Goal: Information Seeking & Learning: Compare options

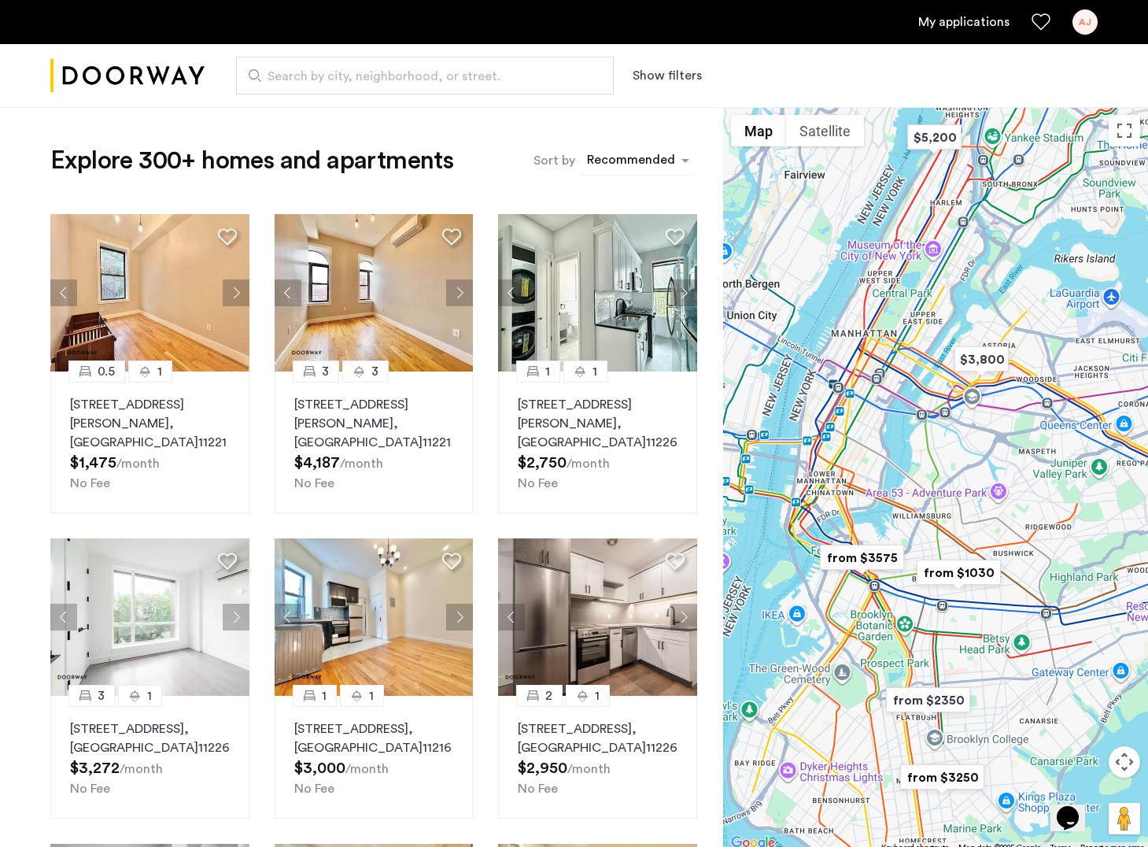
click at [637, 169] on div "sort-apartment" at bounding box center [631, 162] width 93 height 21
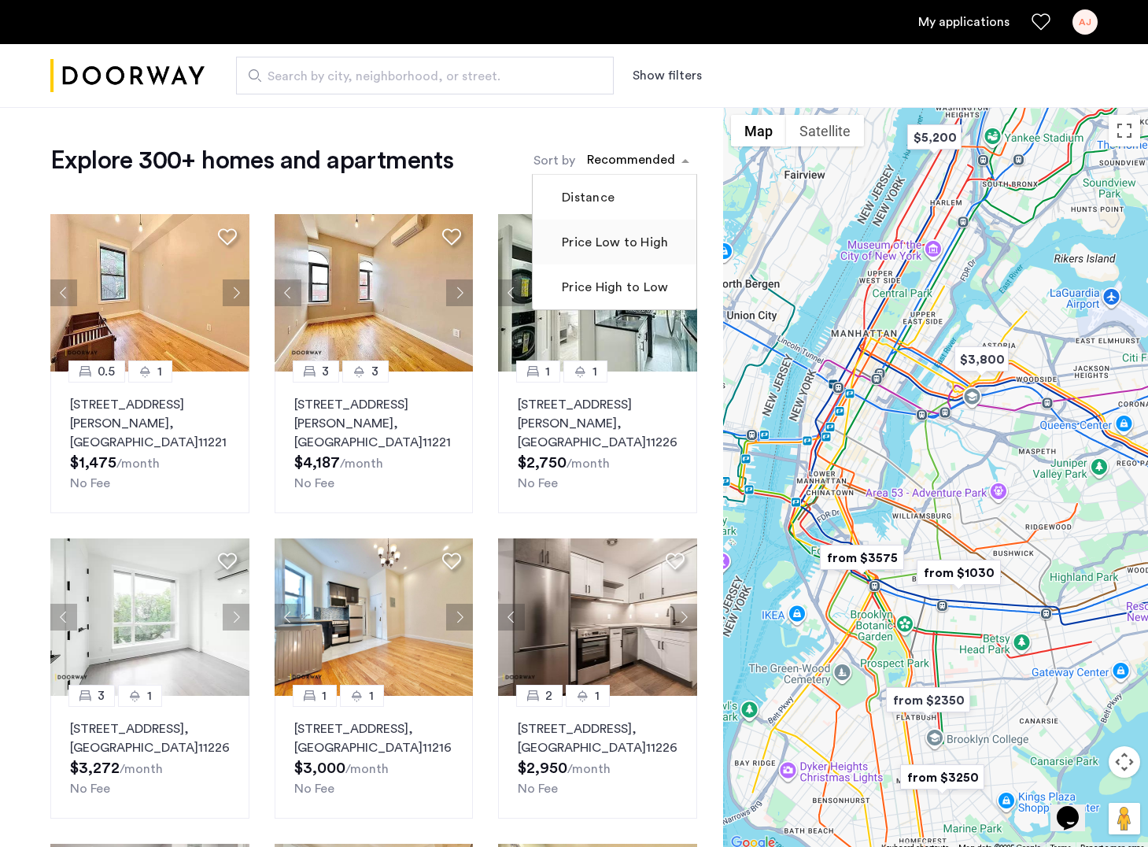
click at [620, 257] on mat-checkbox "Price Low to High" at bounding box center [615, 242] width 164 height 45
click at [567, 244] on label "Price Low to High" at bounding box center [613, 242] width 109 height 19
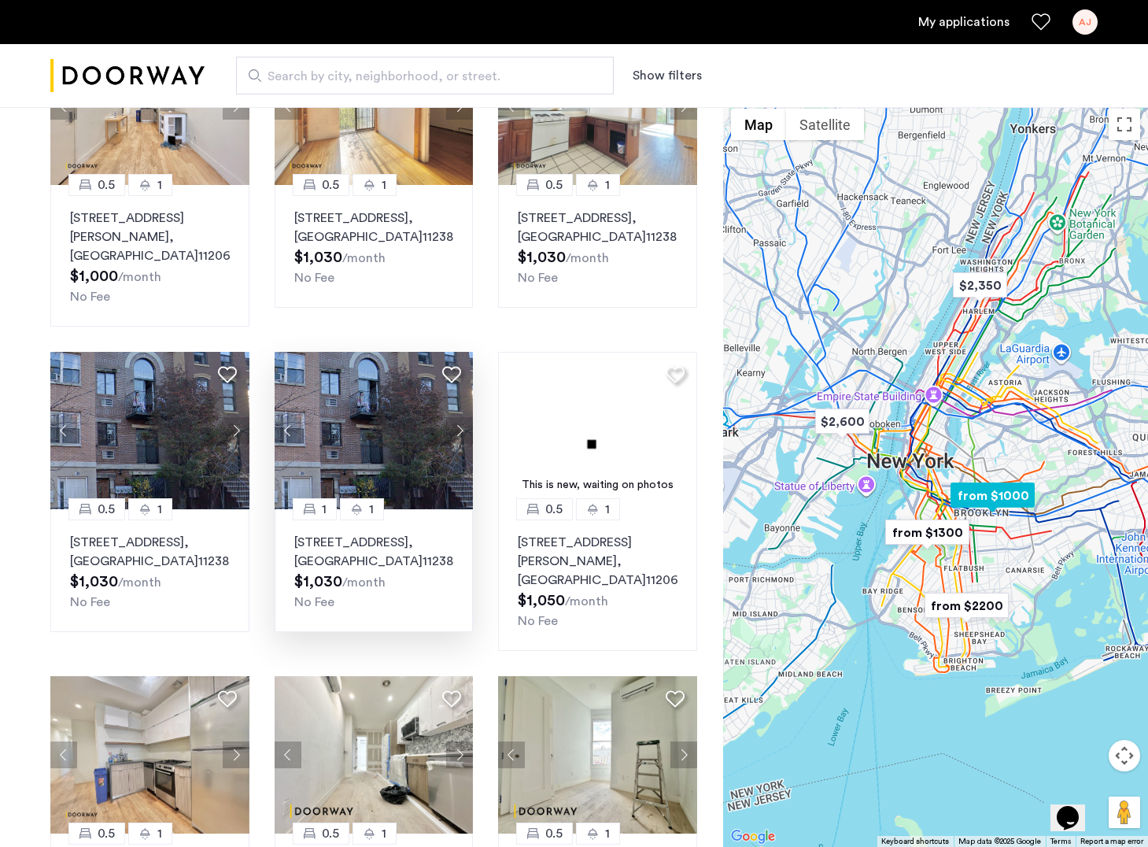
scroll to position [186, 0]
click at [458, 435] on button "Next apartment" at bounding box center [459, 430] width 27 height 27
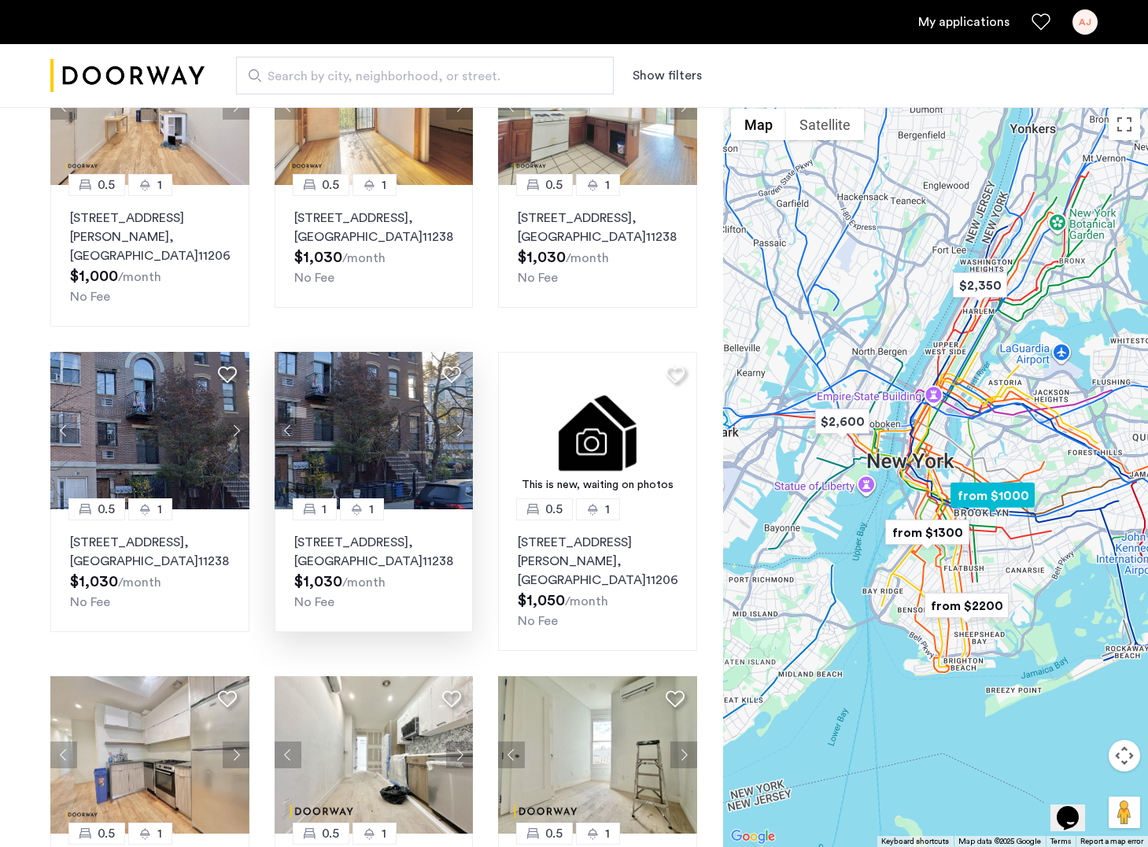
click at [459, 434] on button "Next apartment" at bounding box center [459, 430] width 27 height 27
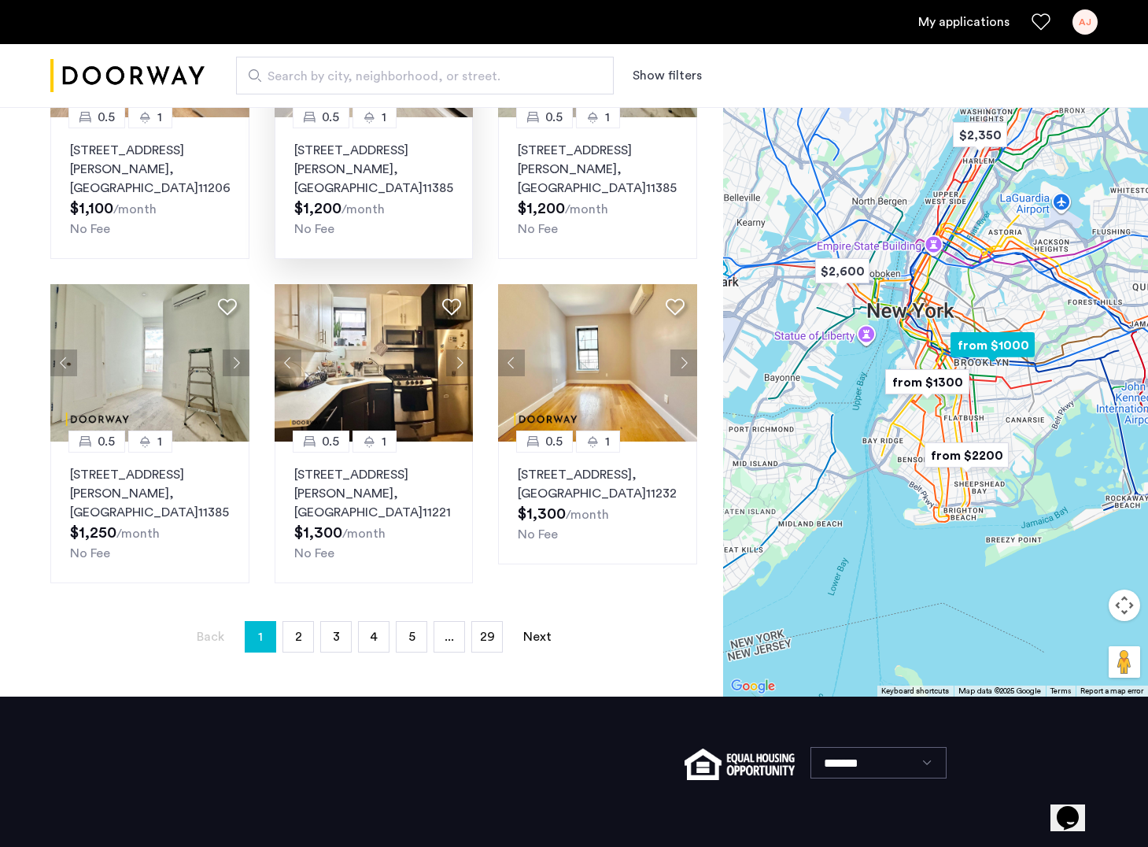
scroll to position [964, 0]
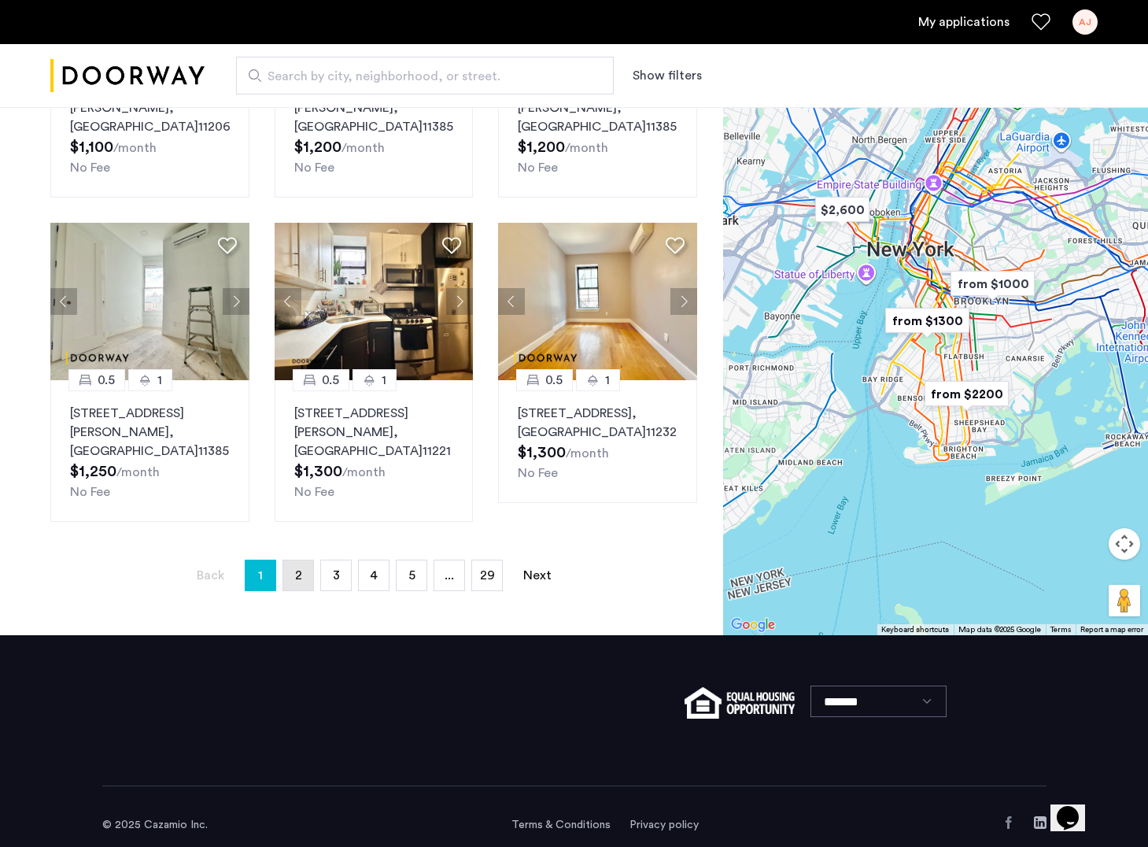
click at [299, 577] on span "2" at bounding box center [298, 575] width 7 height 13
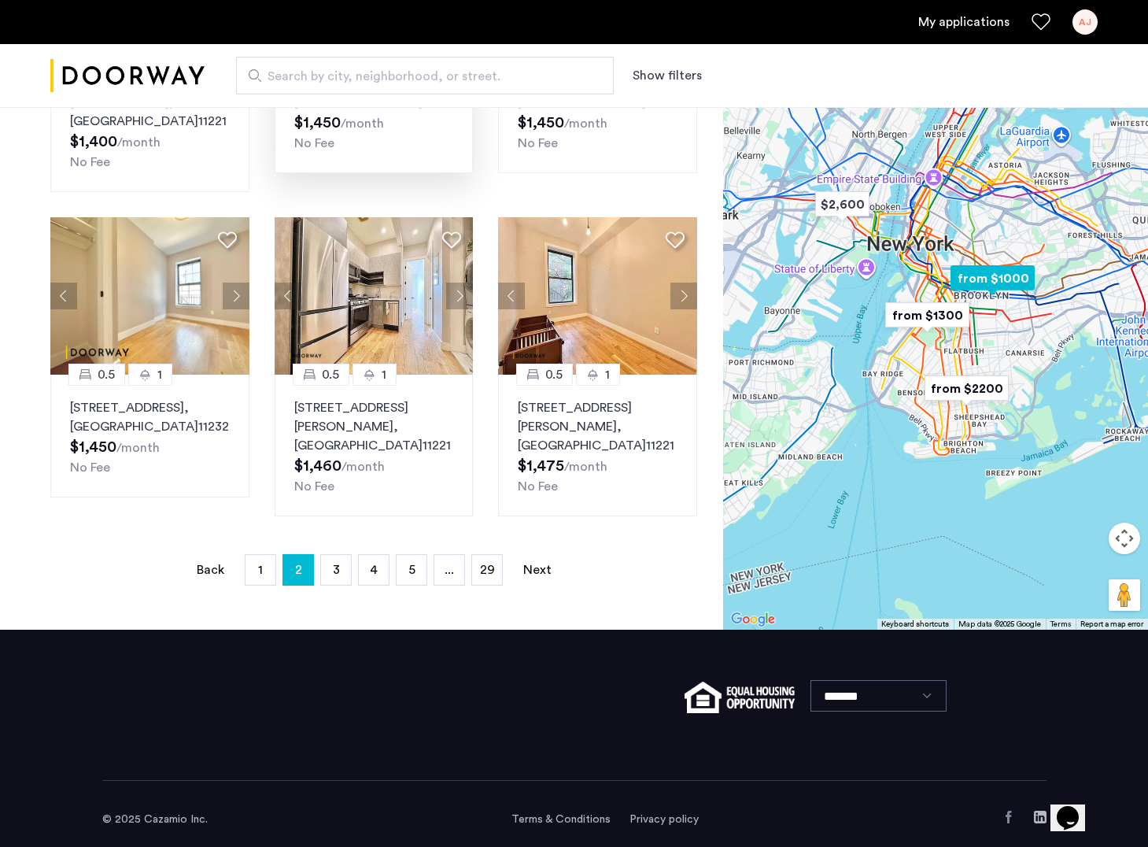
scroll to position [973, 0]
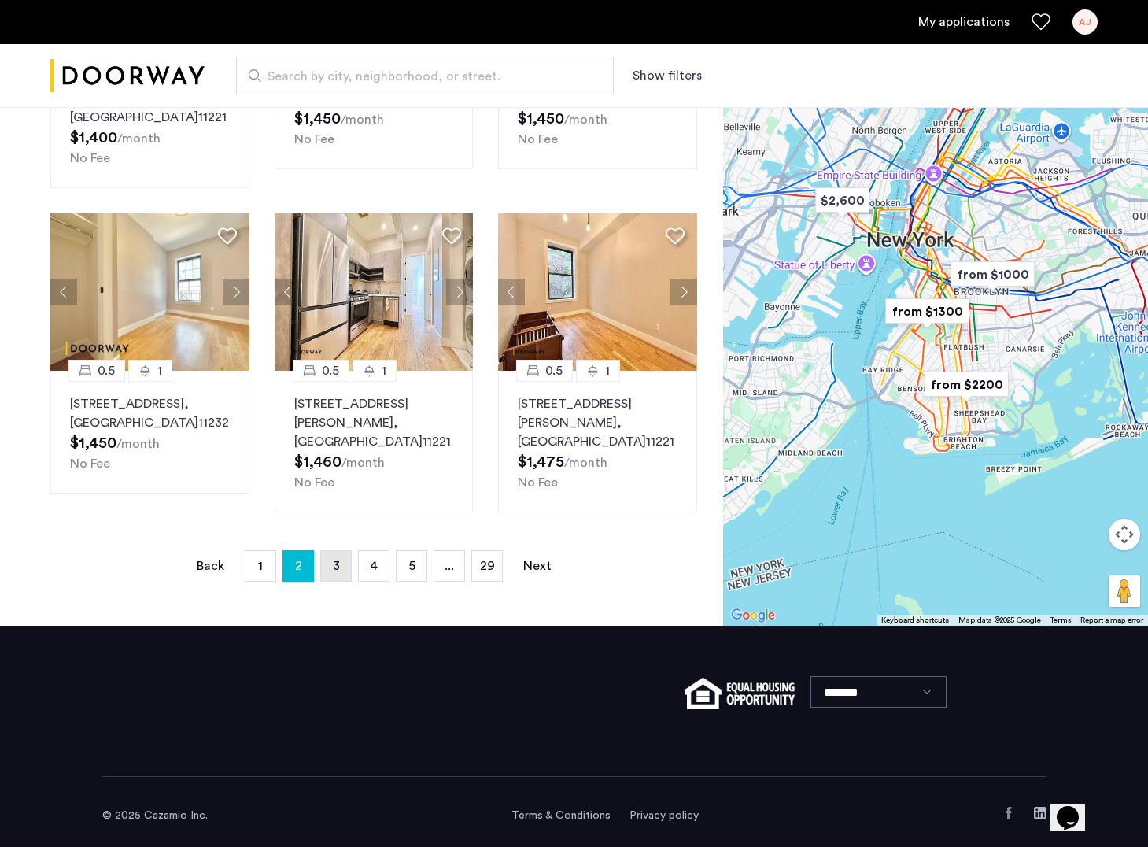
click at [334, 575] on link "page 3" at bounding box center [336, 566] width 30 height 30
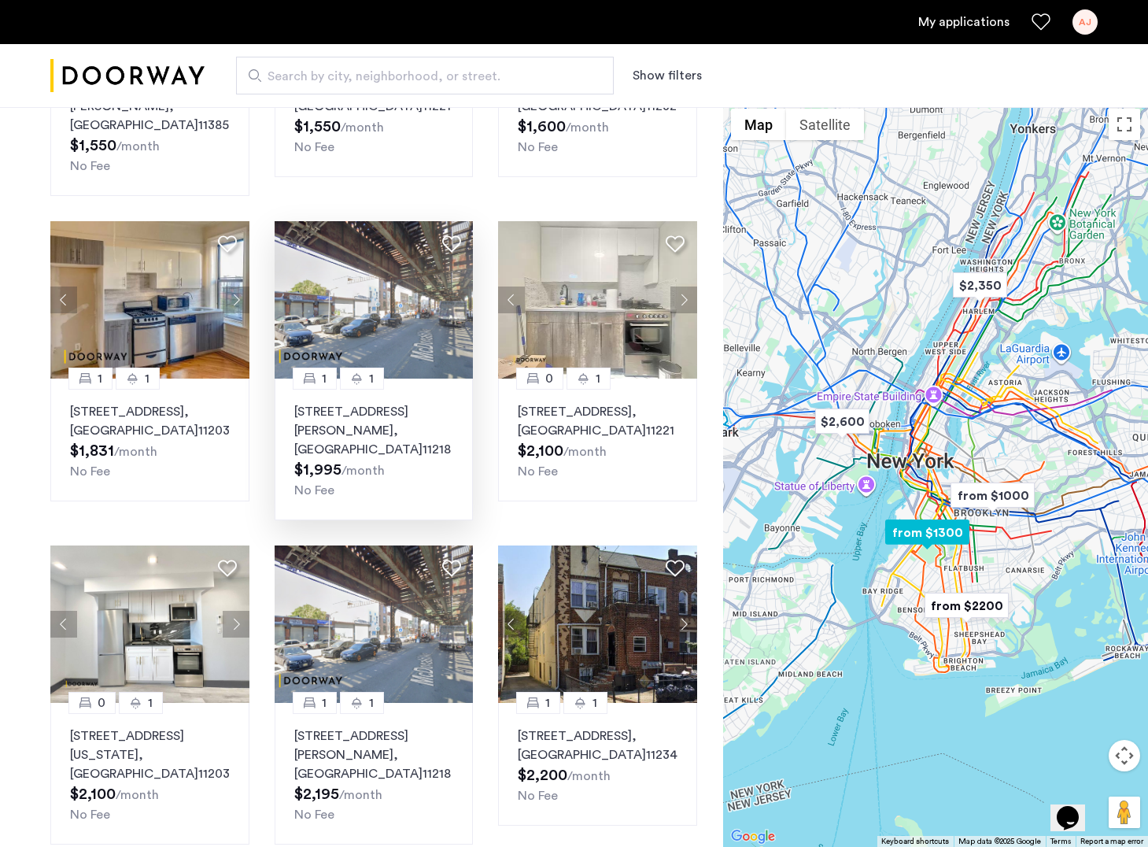
scroll to position [642, 0]
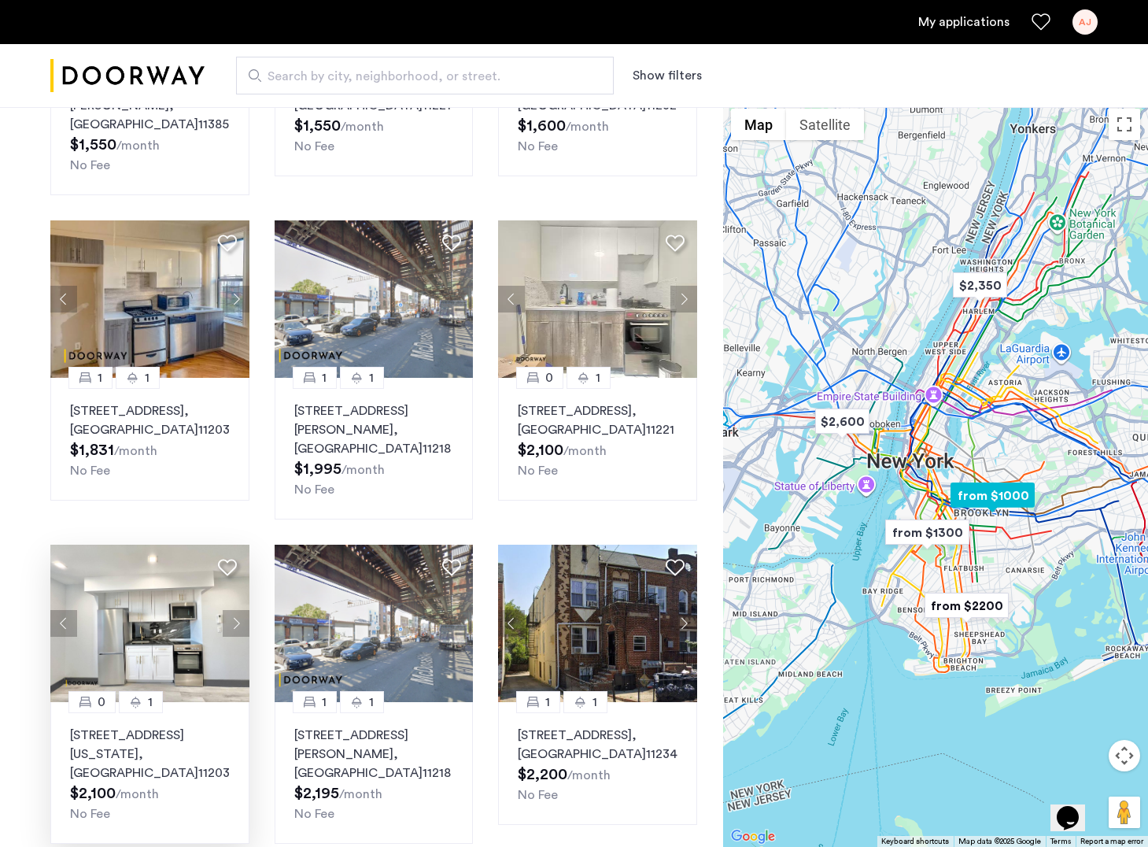
click at [233, 610] on button "Next apartment" at bounding box center [236, 623] width 27 height 27
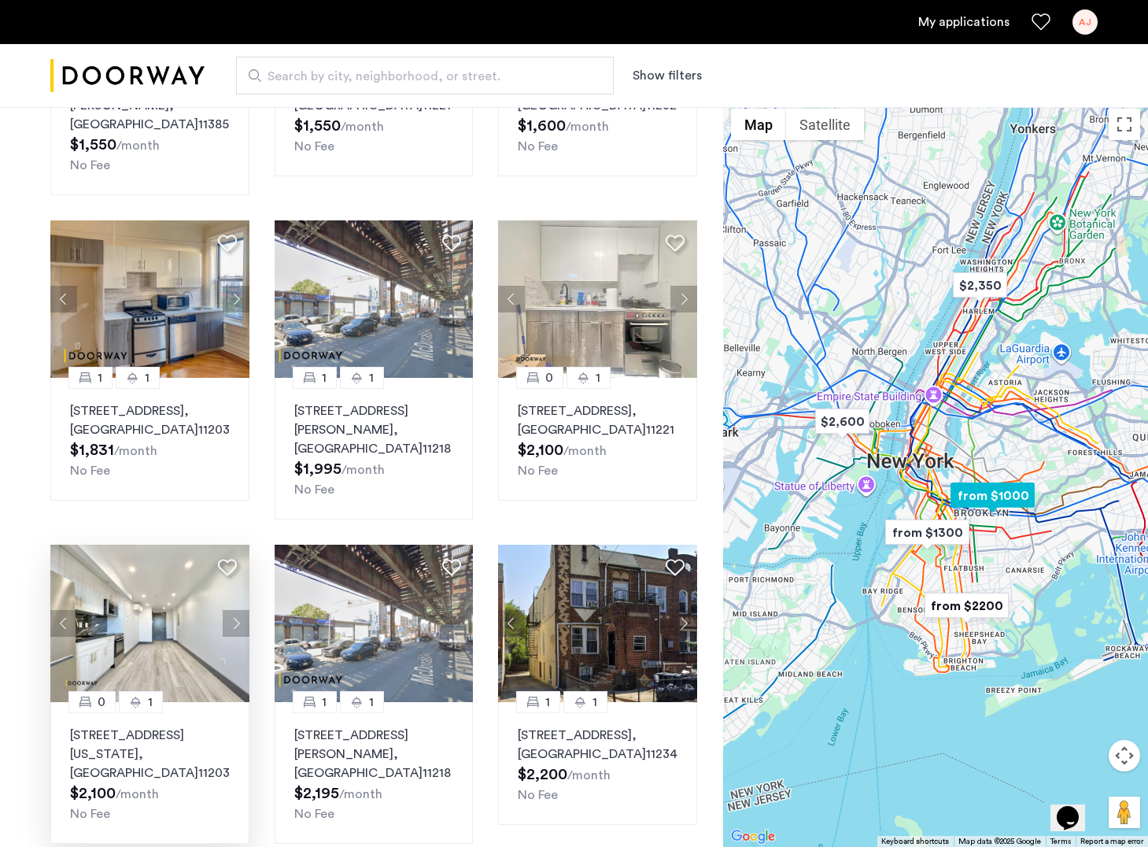
click at [233, 610] on button "Next apartment" at bounding box center [236, 623] width 27 height 27
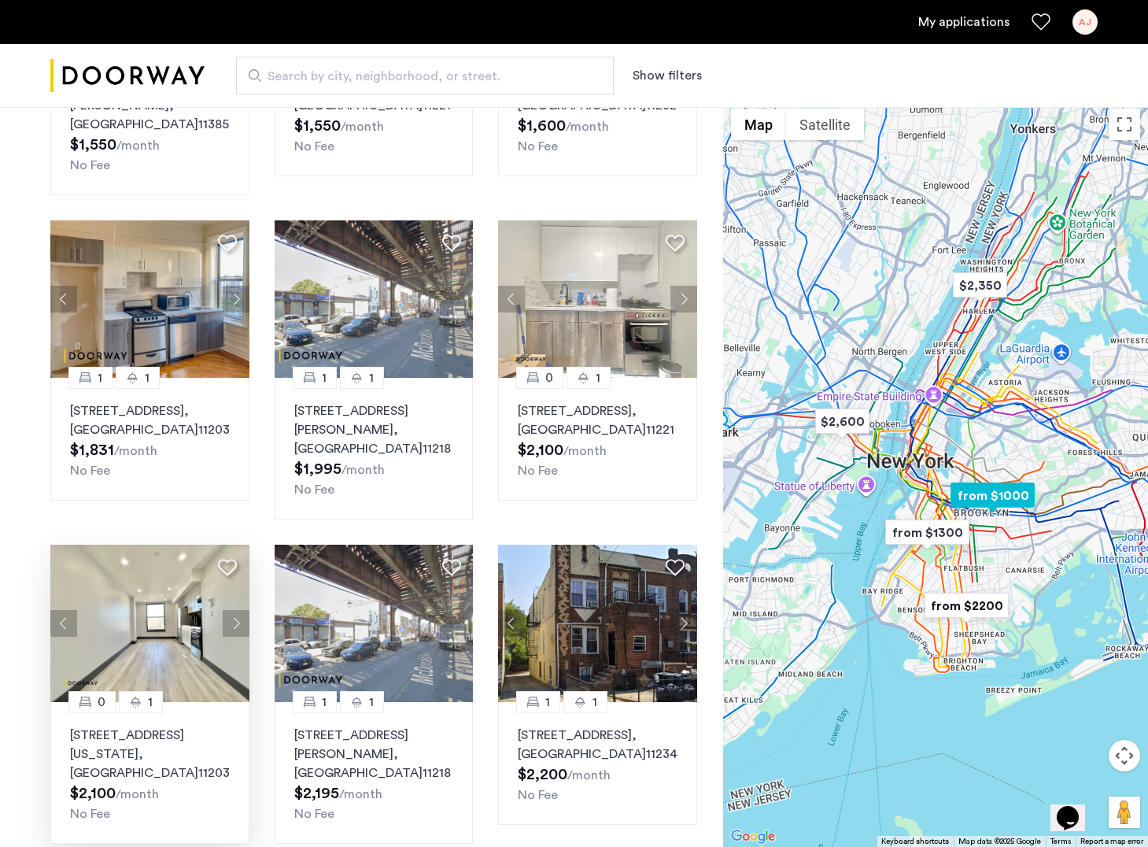
click at [233, 610] on button "Next apartment" at bounding box center [236, 623] width 27 height 27
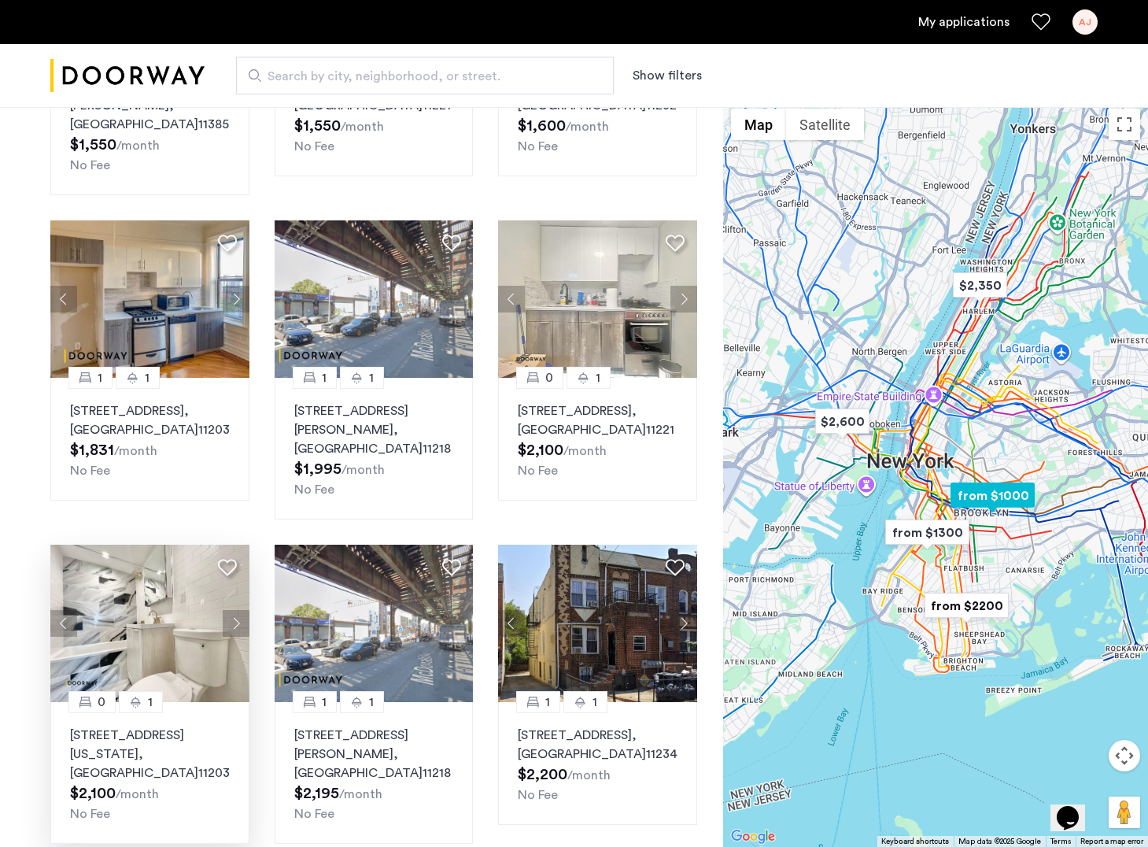
click at [233, 610] on button "Next apartment" at bounding box center [236, 623] width 27 height 27
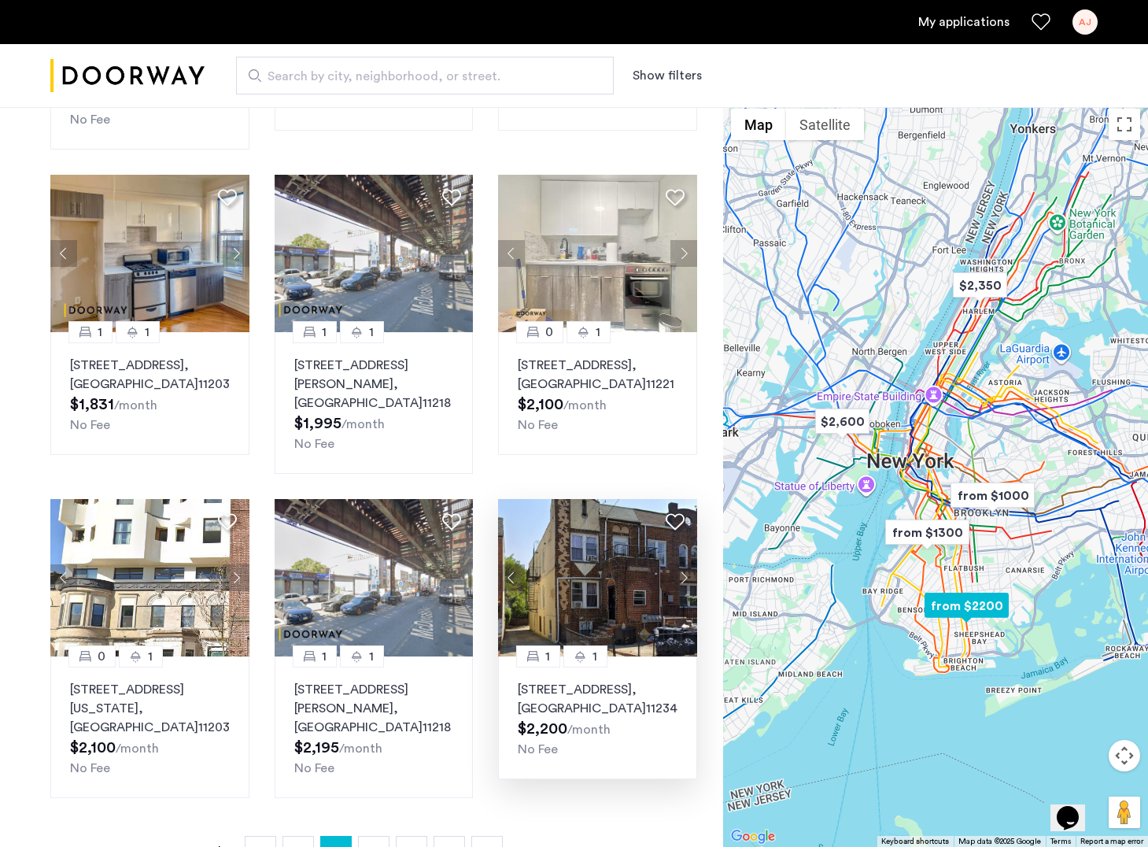
scroll to position [689, 0]
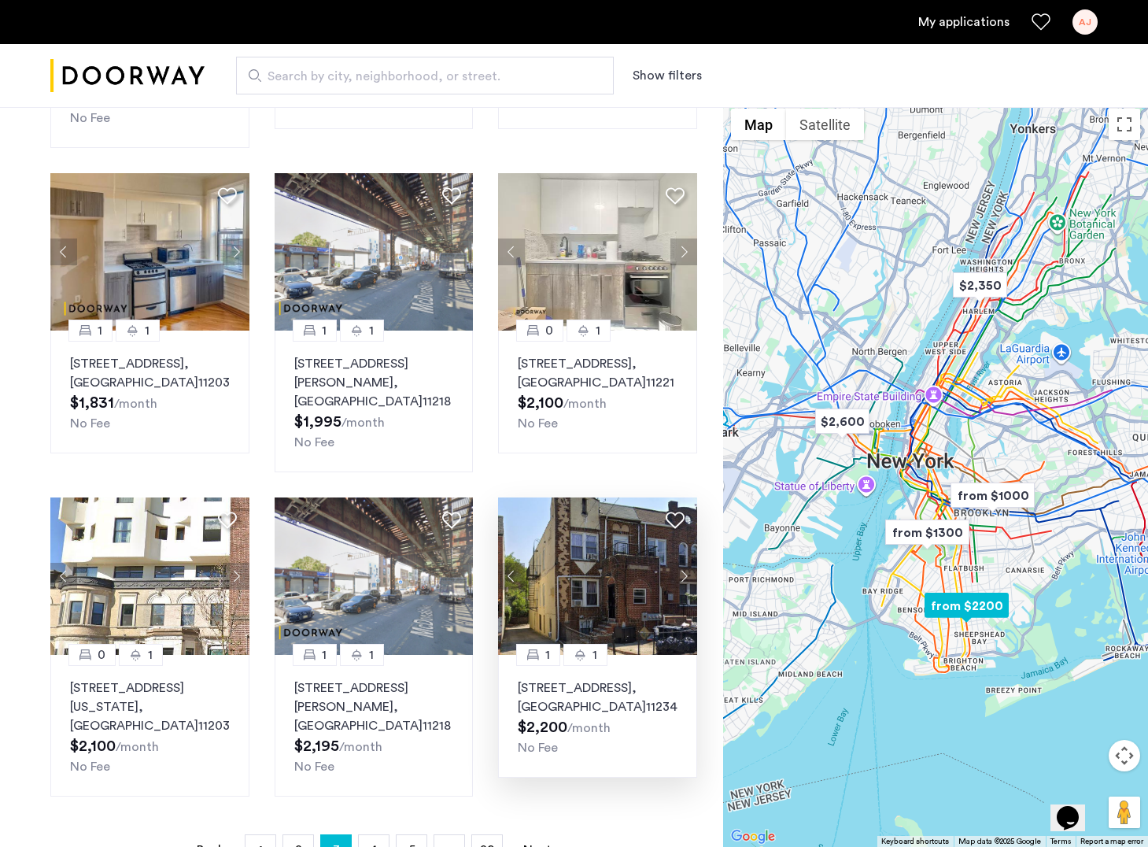
click at [682, 563] on button "Next apartment" at bounding box center [683, 576] width 27 height 27
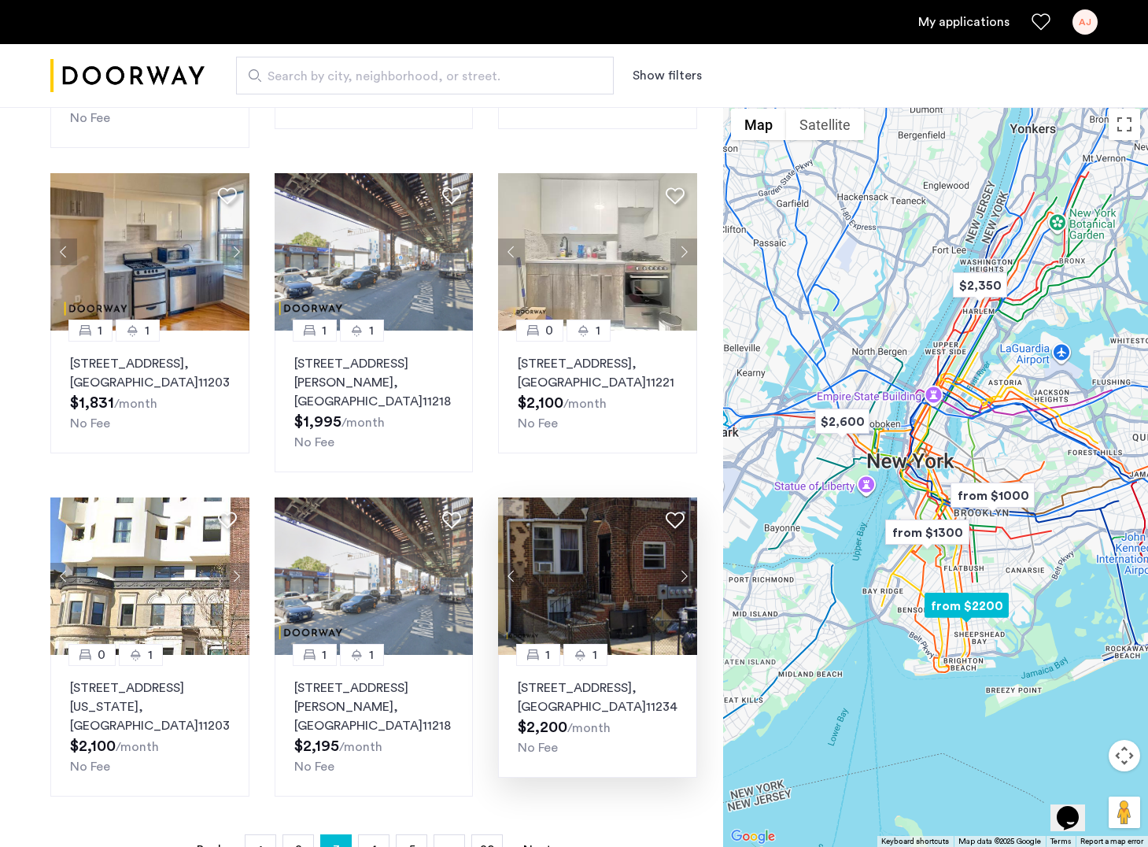
click at [682, 563] on button "Next apartment" at bounding box center [683, 576] width 27 height 27
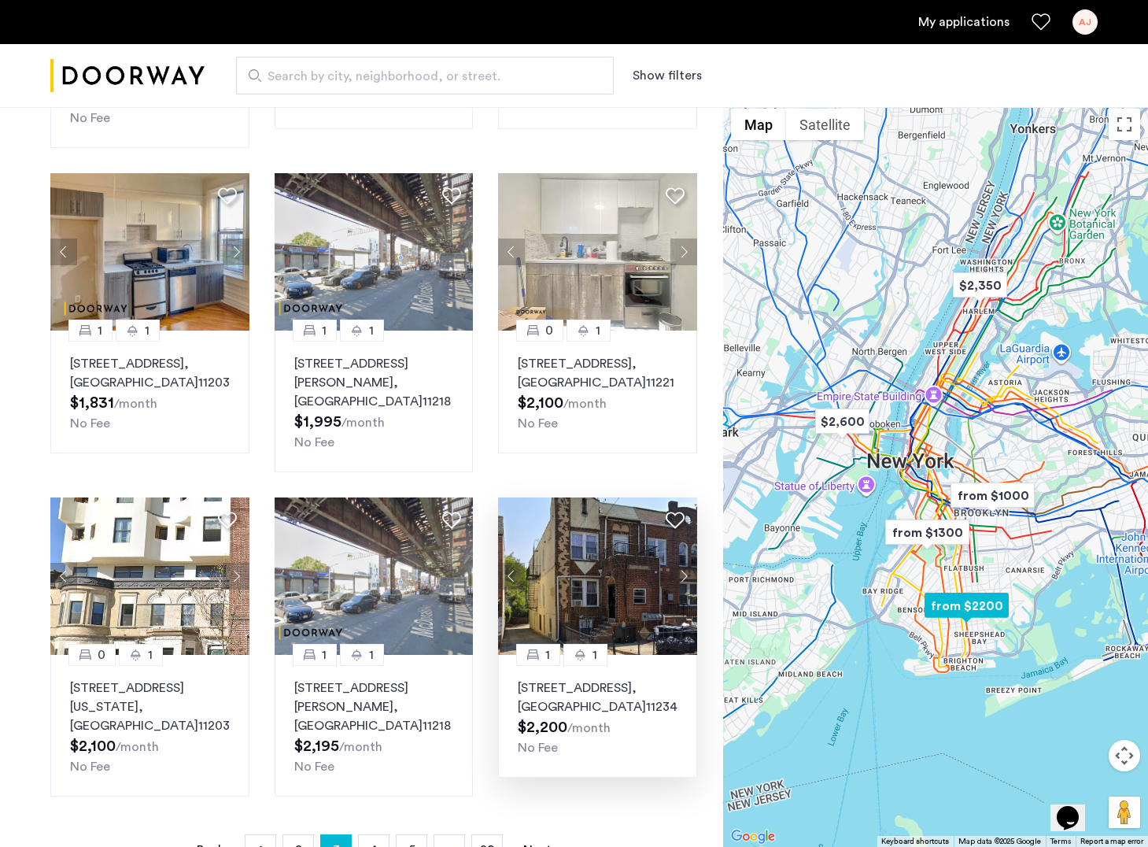
click at [682, 563] on button "Next apartment" at bounding box center [683, 576] width 27 height 27
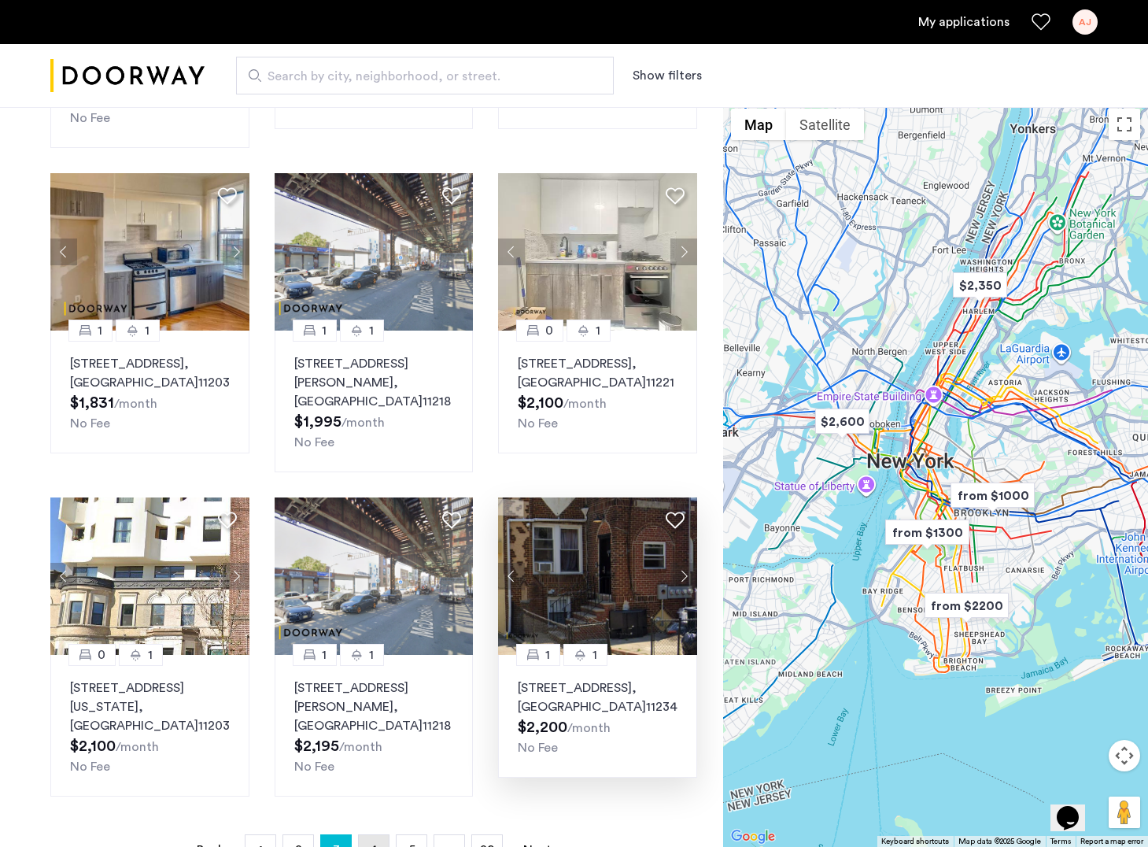
click at [371, 843] on span "4" at bounding box center [374, 849] width 8 height 13
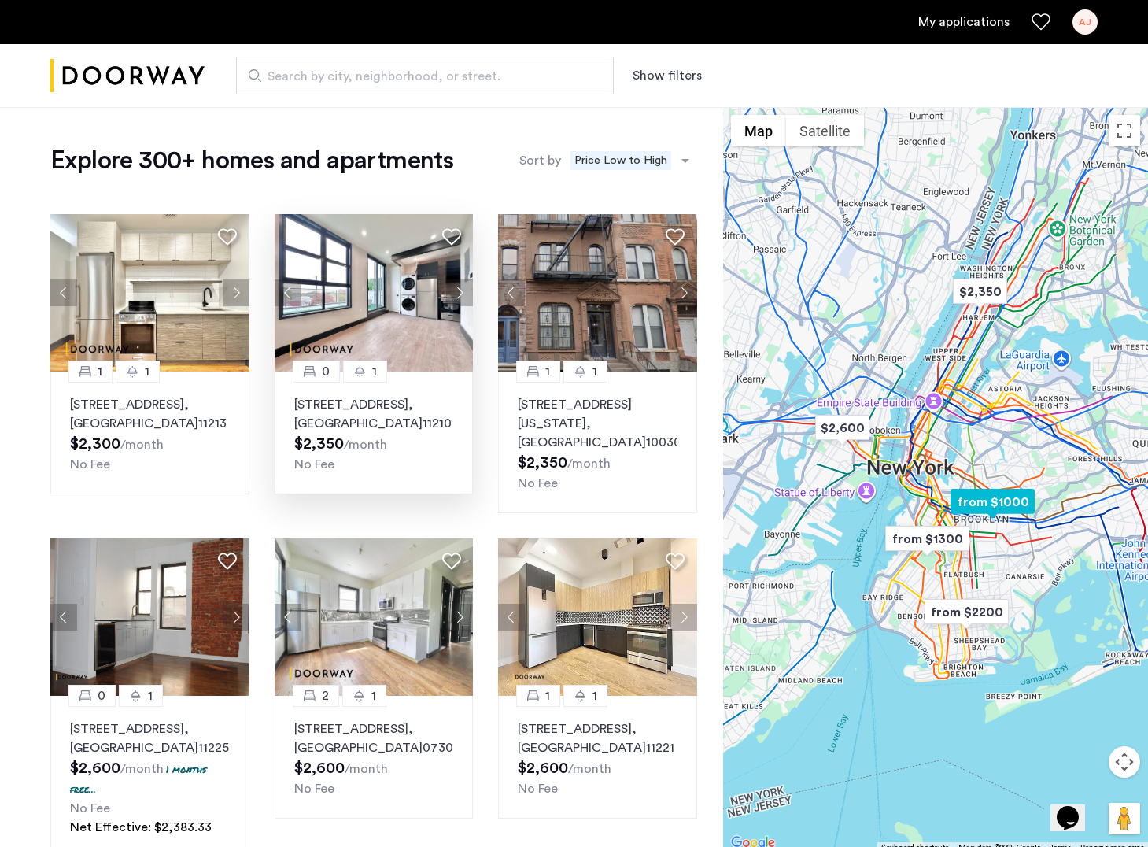
click at [460, 298] on button "Next apartment" at bounding box center [459, 292] width 27 height 27
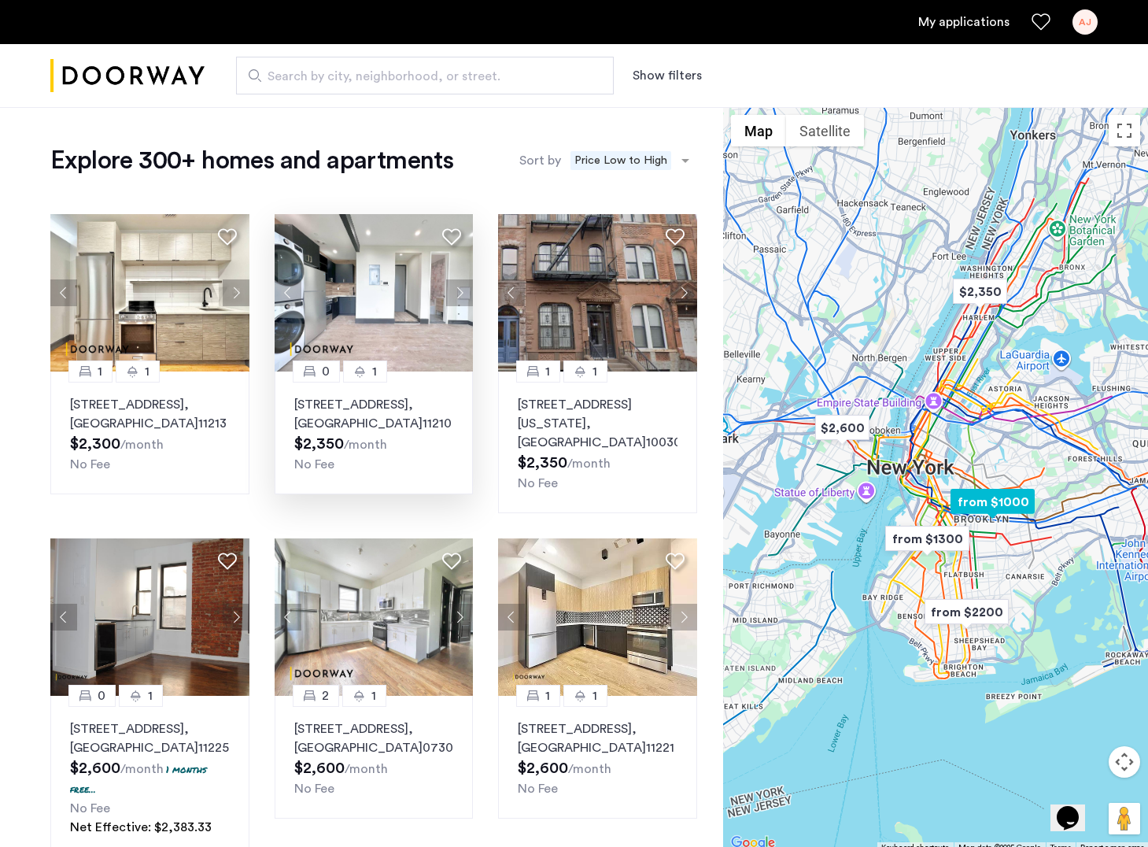
click at [460, 299] on button "Next apartment" at bounding box center [459, 292] width 27 height 27
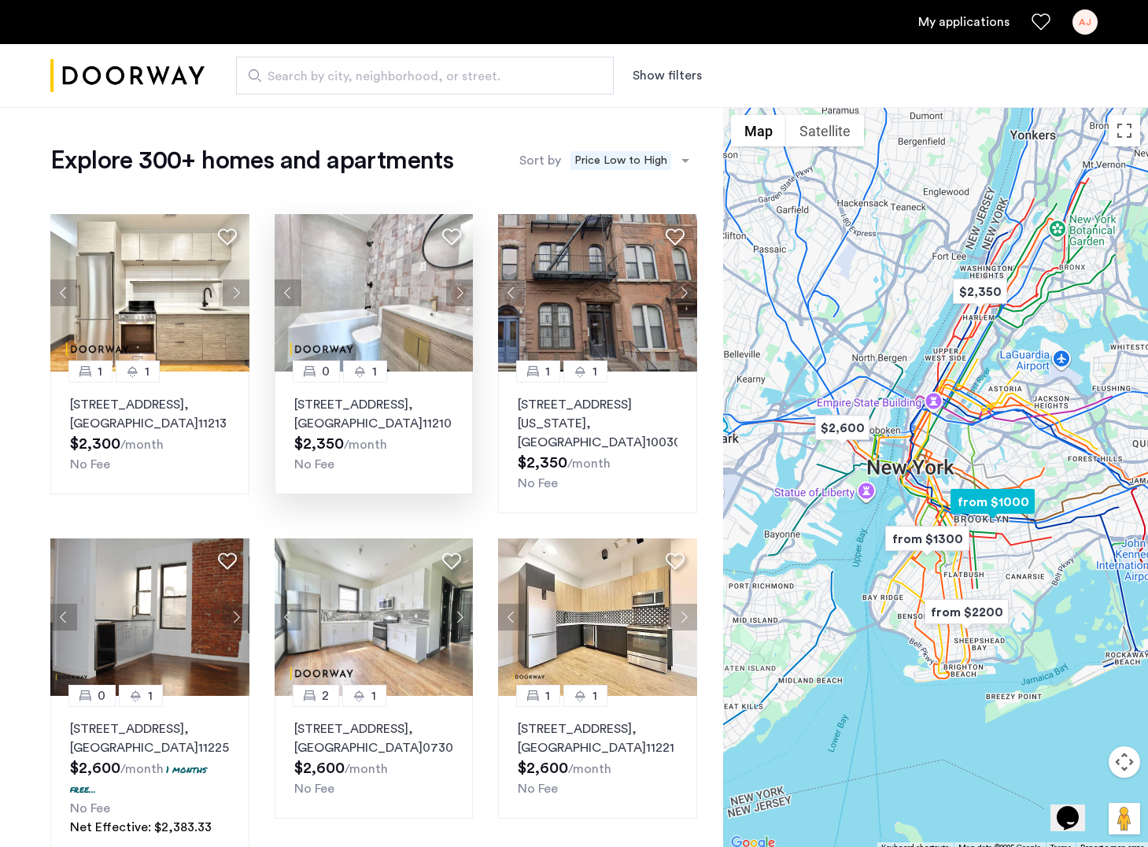
click at [460, 299] on button "Next apartment" at bounding box center [459, 292] width 27 height 27
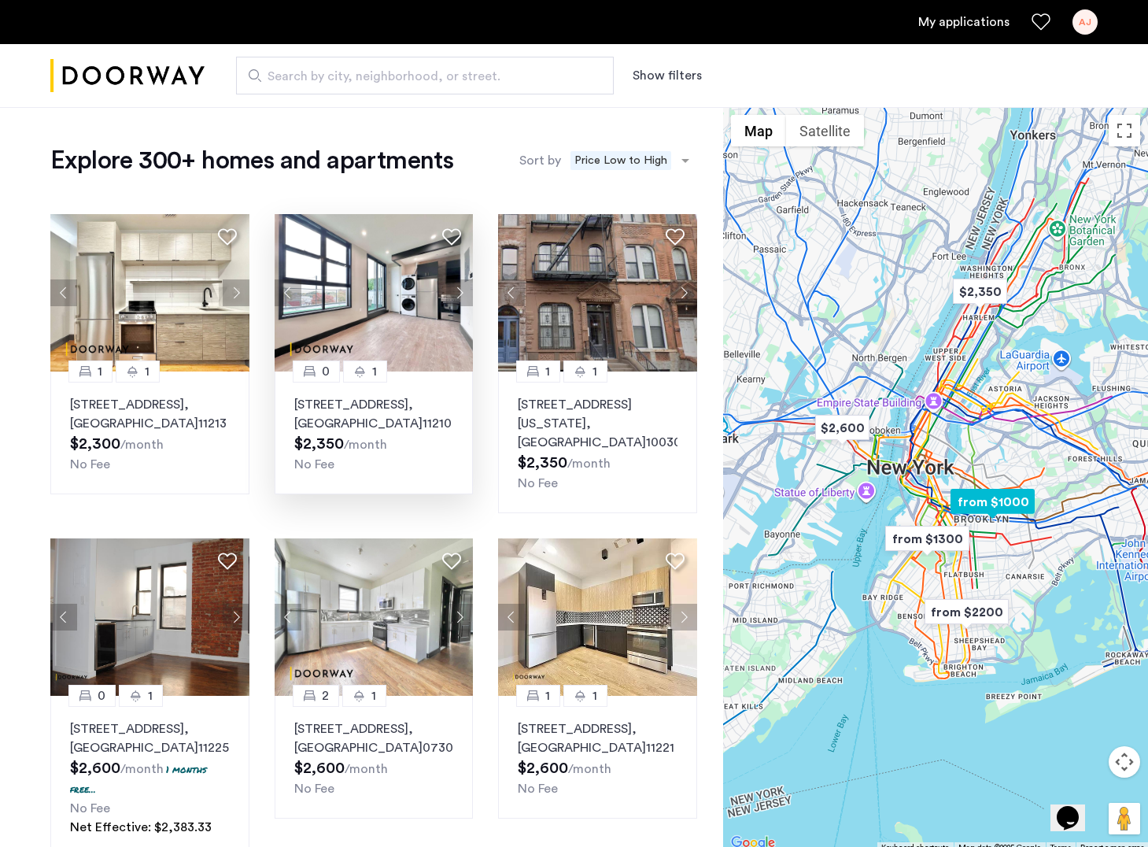
click at [460, 299] on button "Next apartment" at bounding box center [459, 292] width 27 height 27
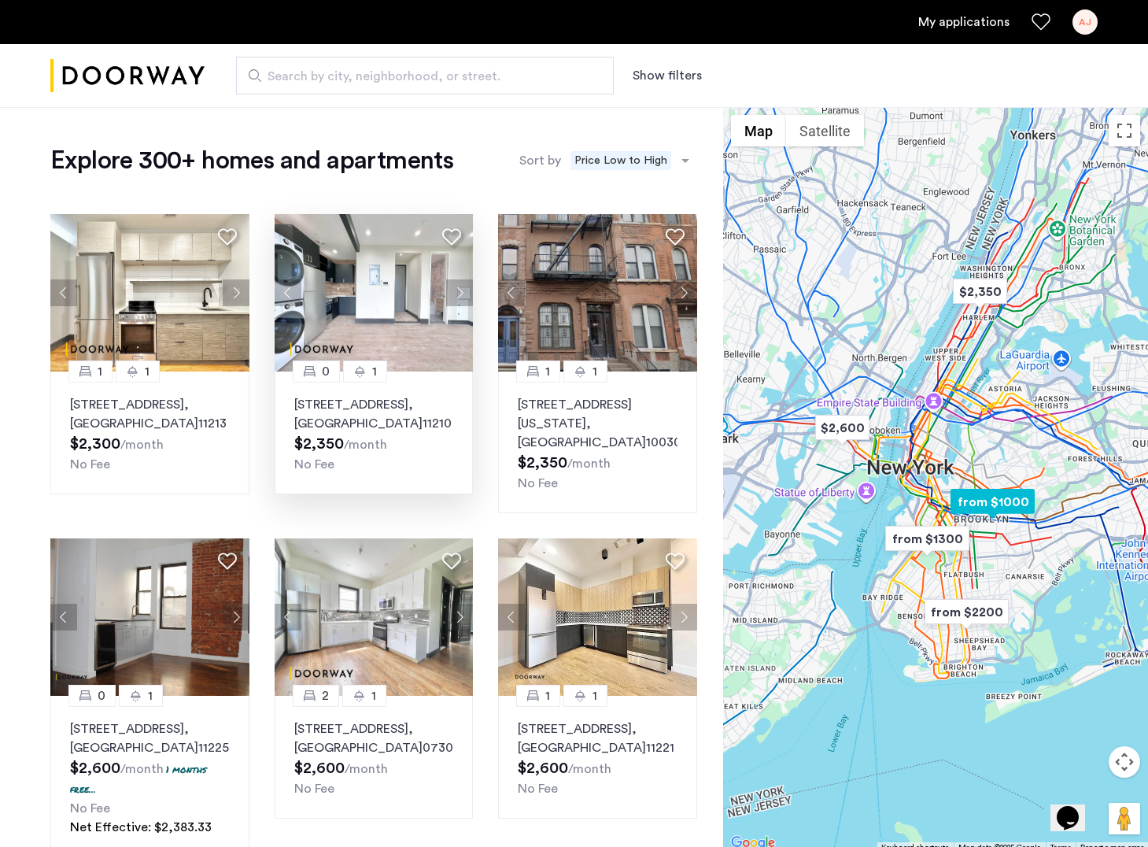
click at [460, 299] on button "Next apartment" at bounding box center [459, 292] width 27 height 27
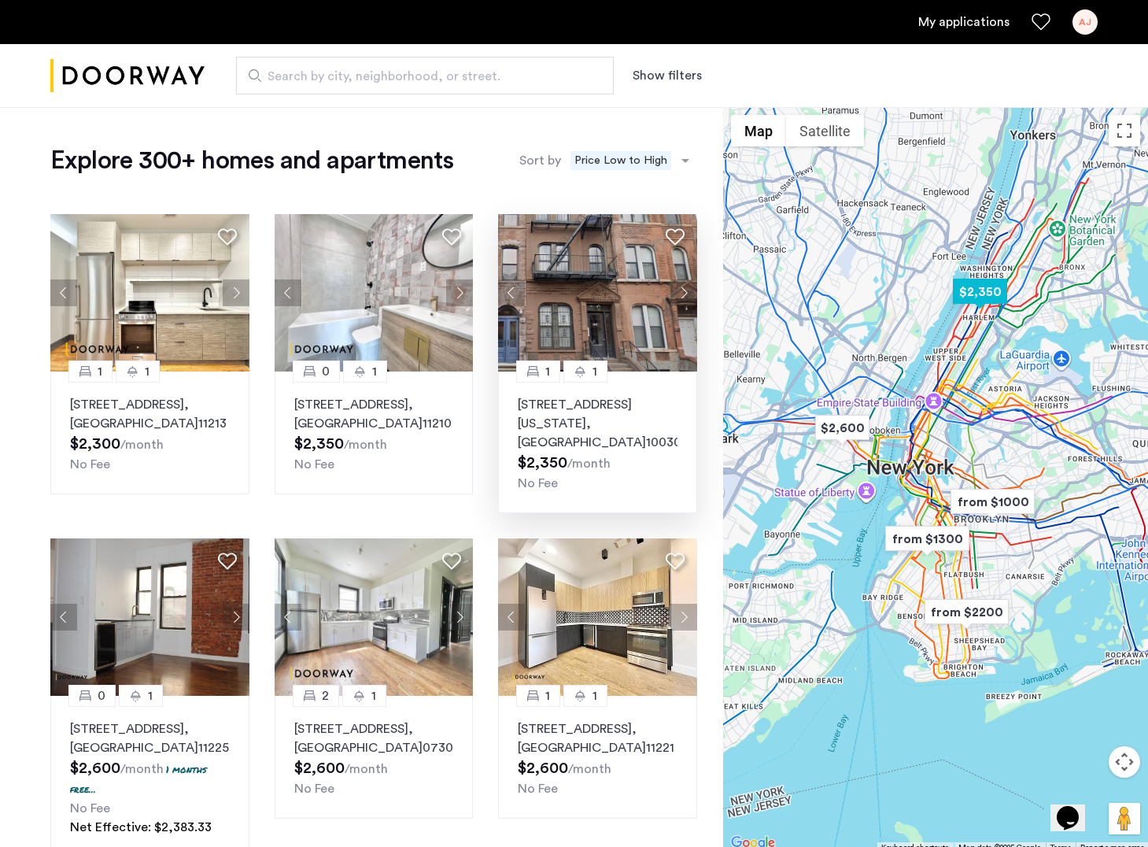
click at [685, 291] on button "Next apartment" at bounding box center [683, 292] width 27 height 27
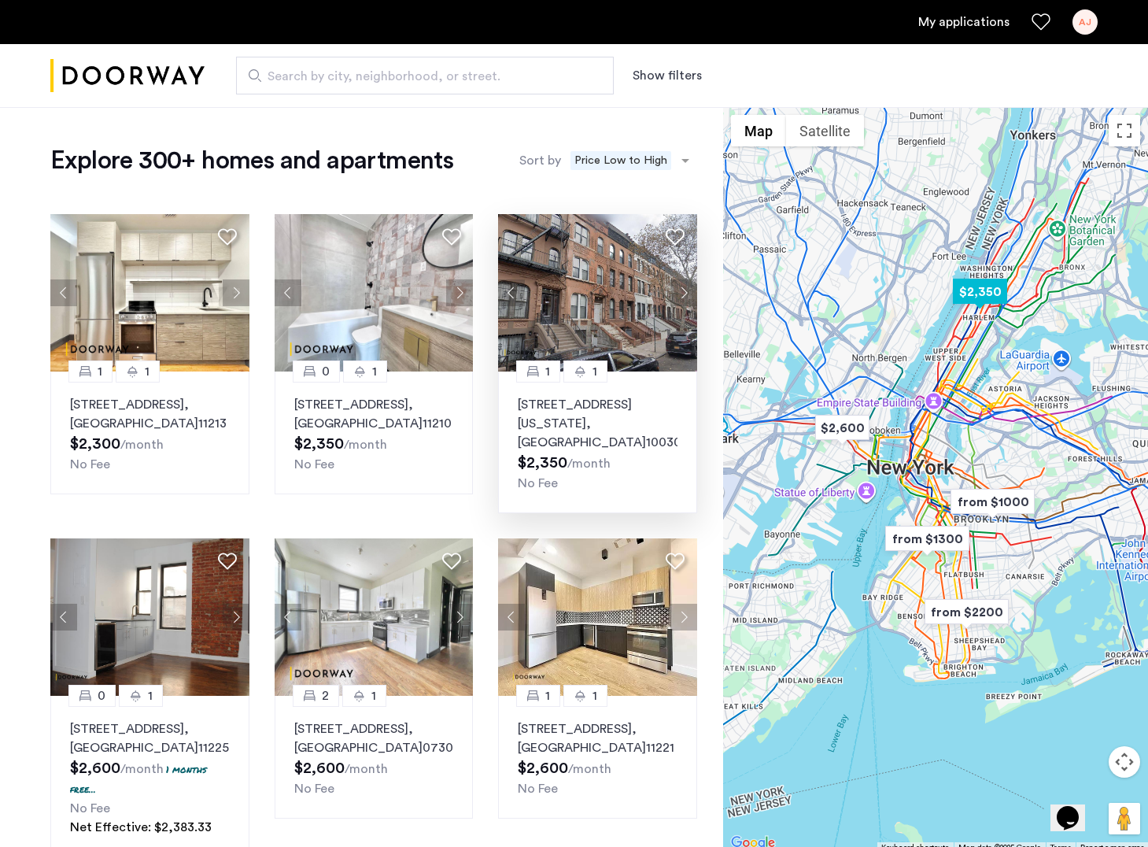
click at [684, 291] on button "Next apartment" at bounding box center [683, 292] width 27 height 27
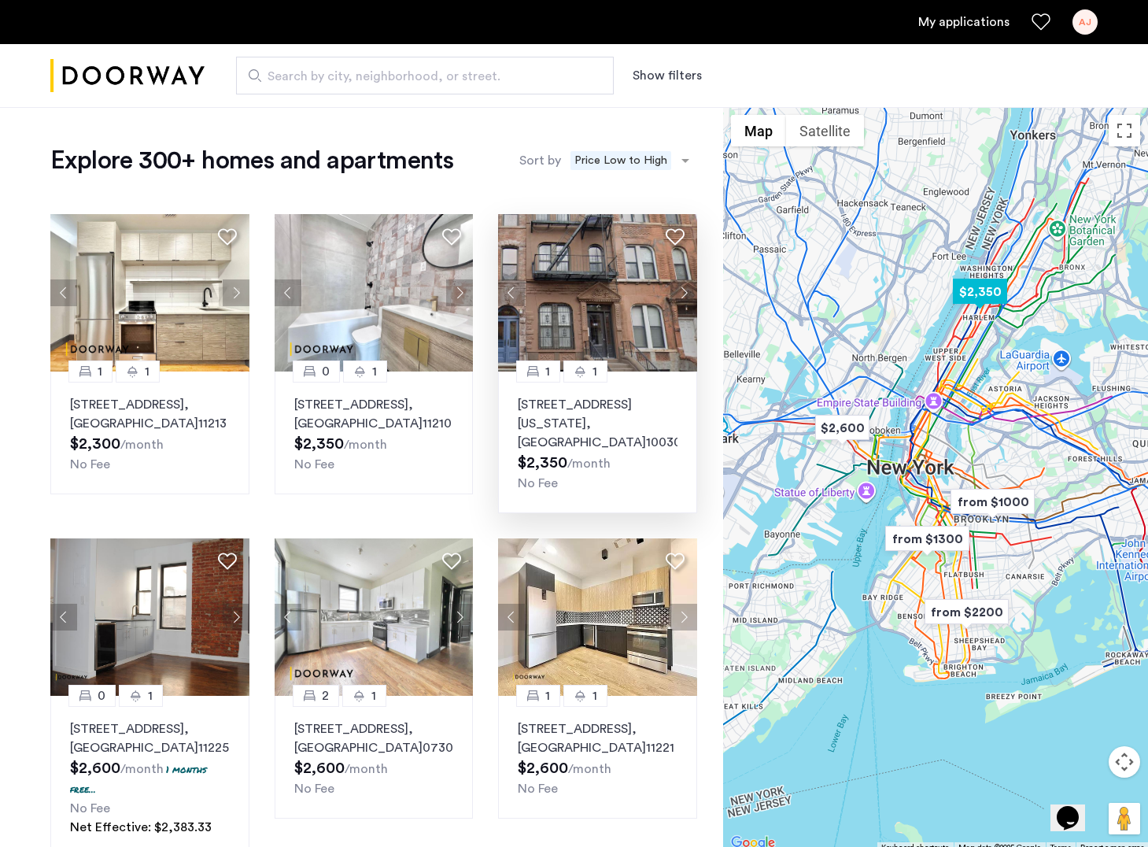
click at [684, 291] on button "Next apartment" at bounding box center [683, 292] width 27 height 27
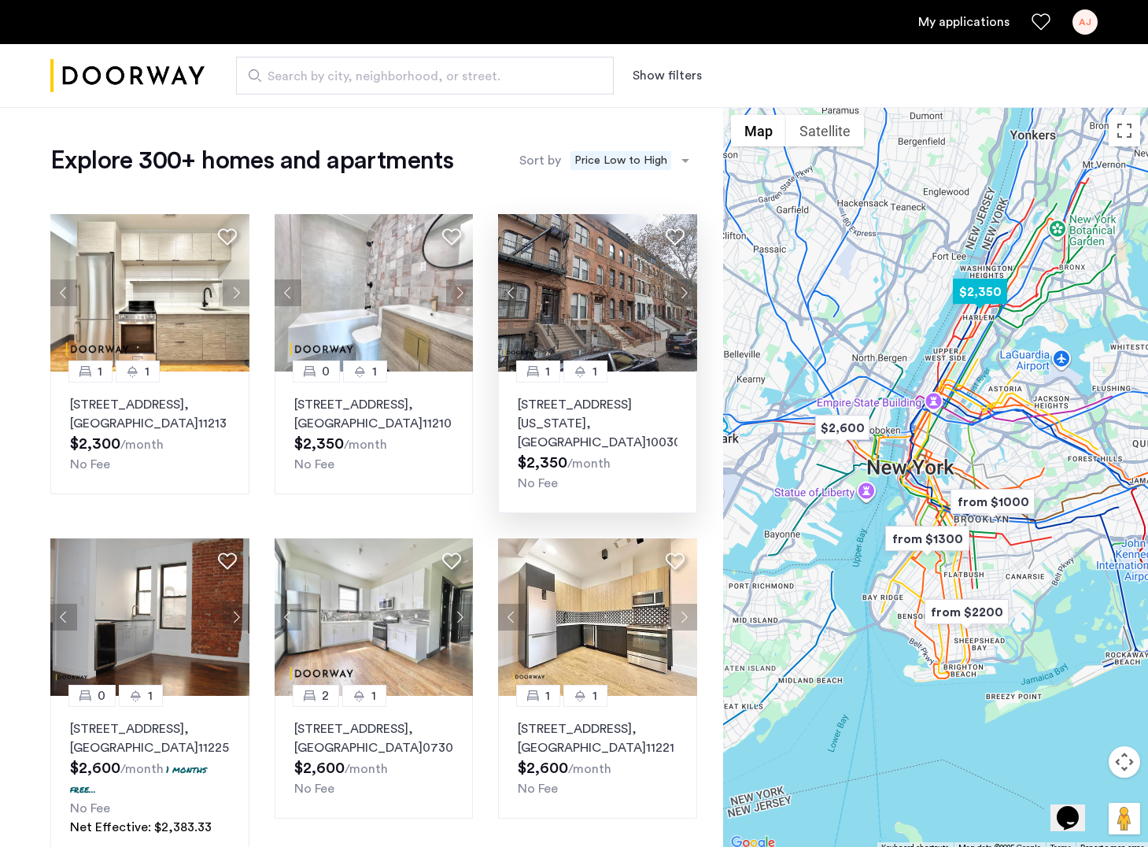
click at [685, 293] on button "Next apartment" at bounding box center [683, 292] width 27 height 27
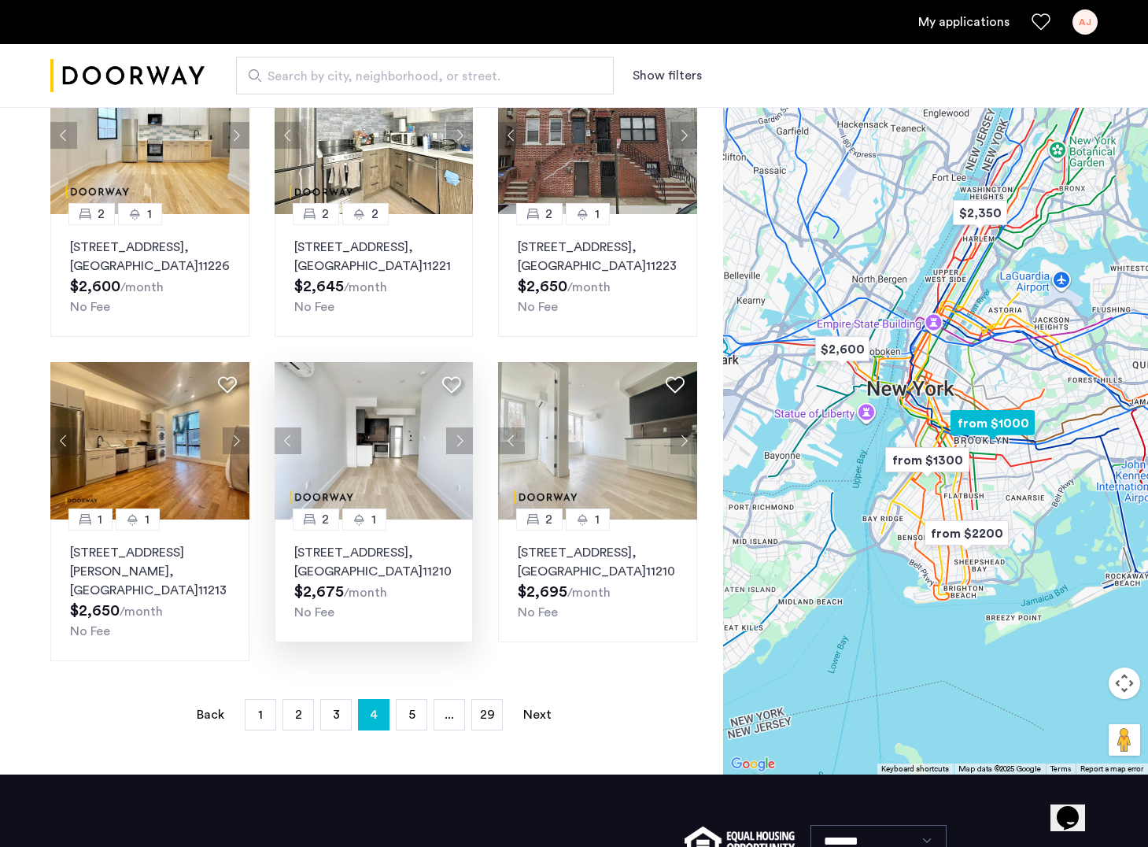
scroll to position [830, 0]
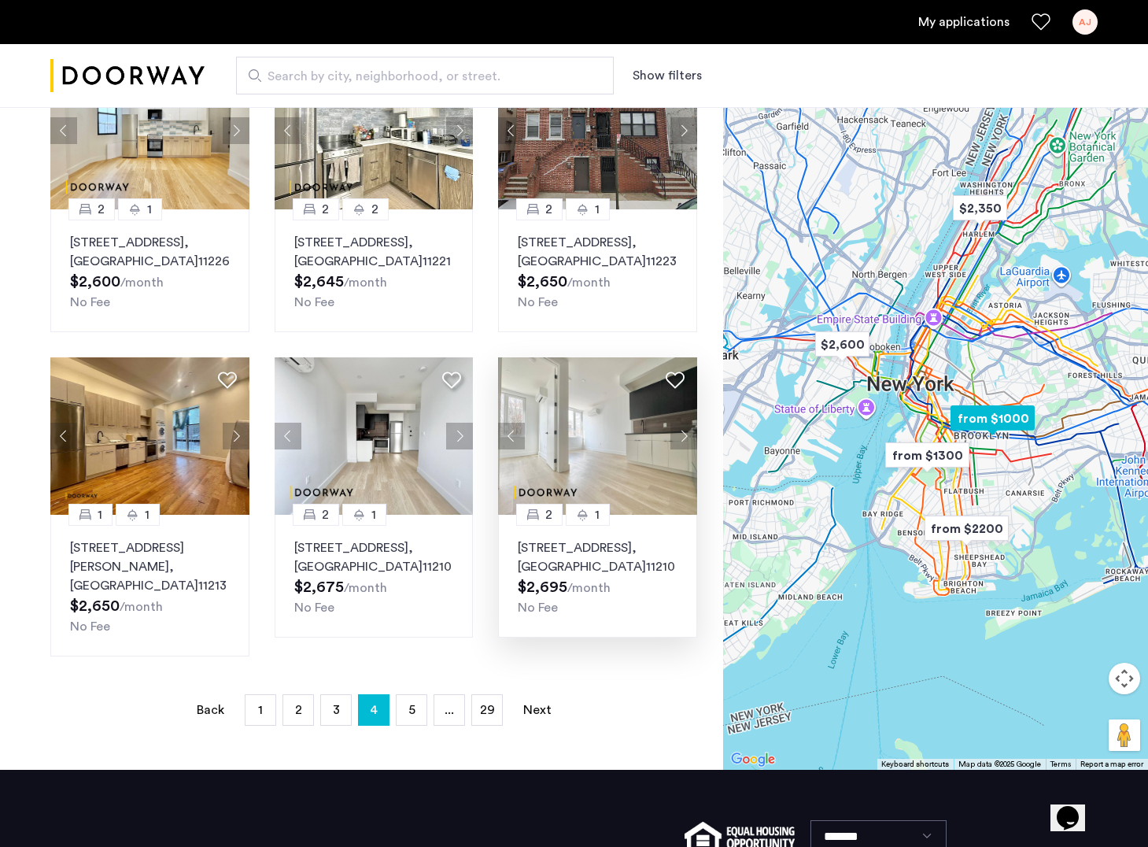
click at [681, 437] on button "Next apartment" at bounding box center [683, 436] width 27 height 27
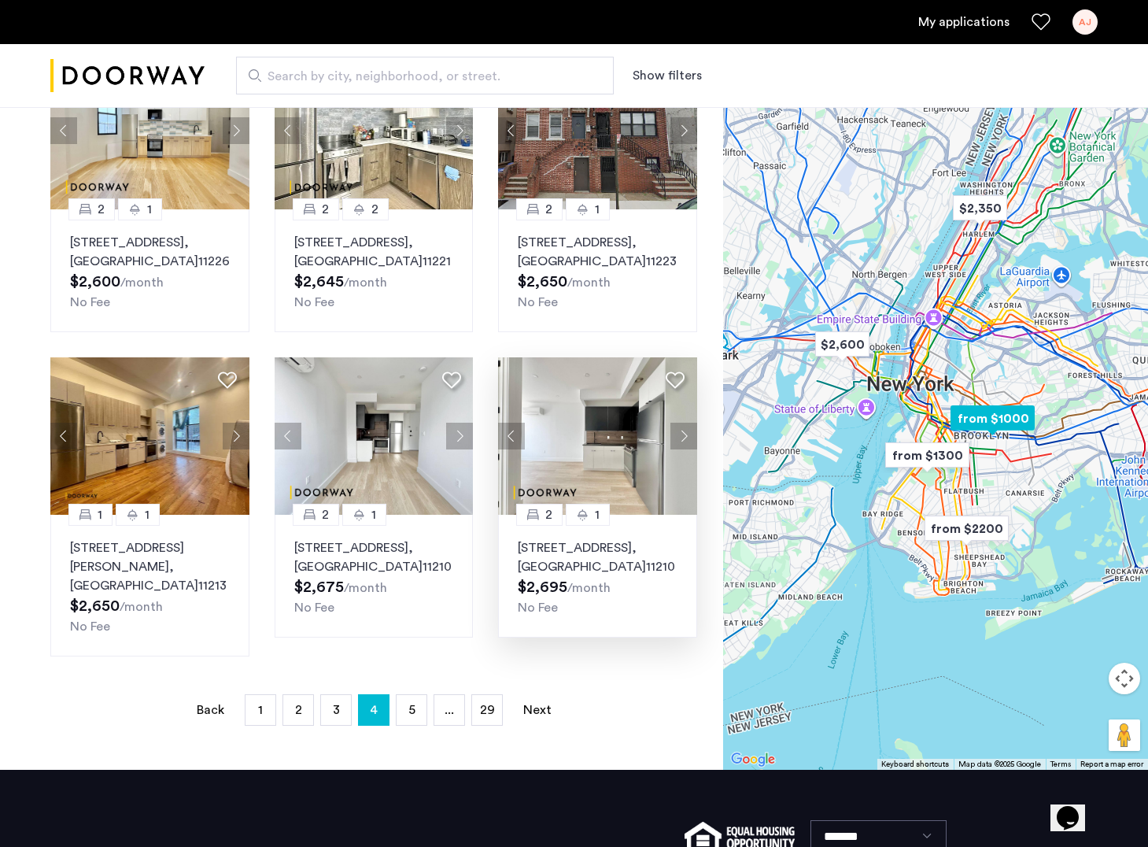
click at [681, 437] on button "Next apartment" at bounding box center [683, 436] width 27 height 27
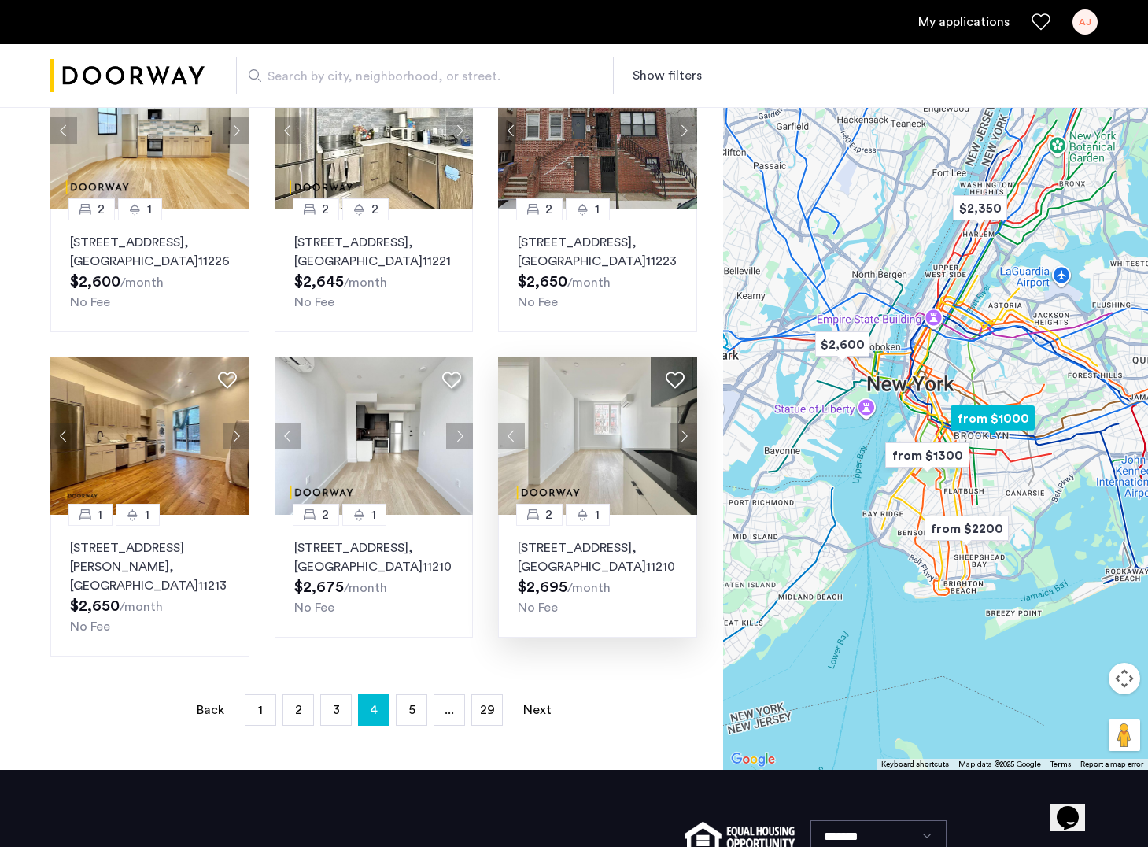
click at [681, 437] on button "Next apartment" at bounding box center [683, 436] width 27 height 27
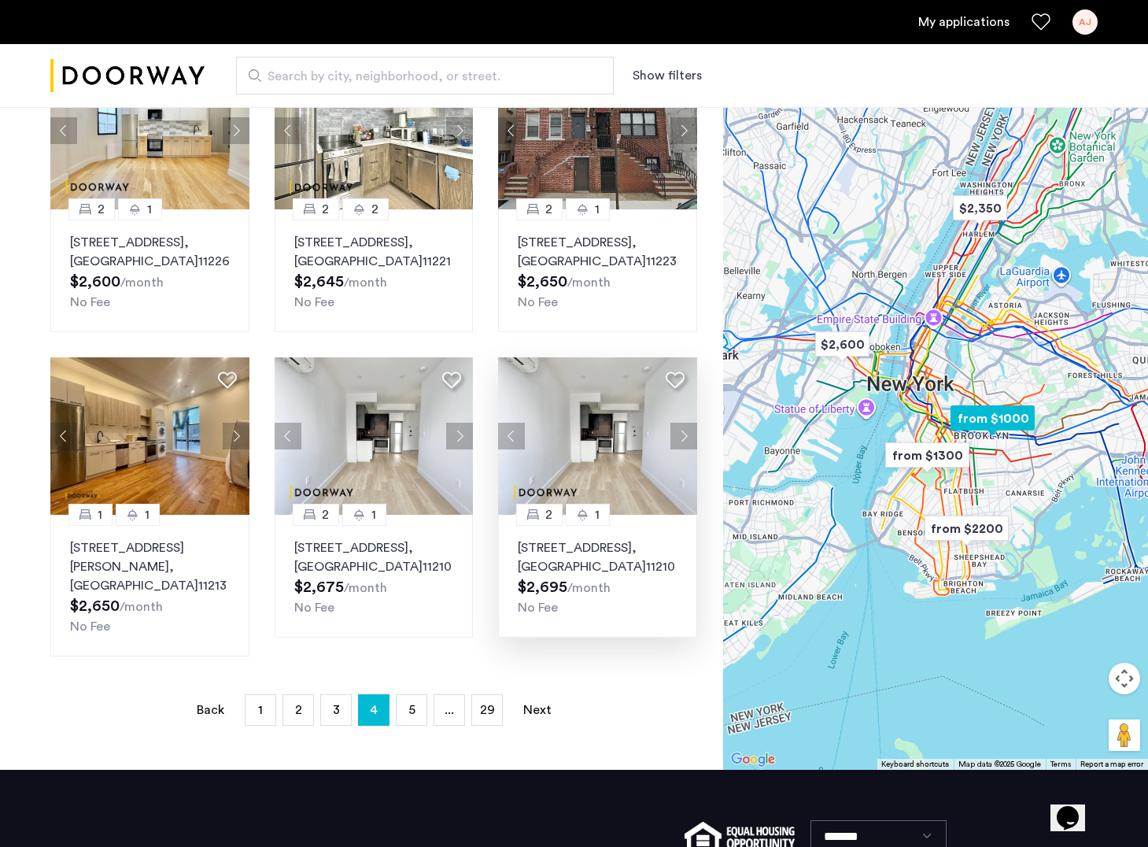
click at [681, 437] on button "Next apartment" at bounding box center [683, 436] width 27 height 27
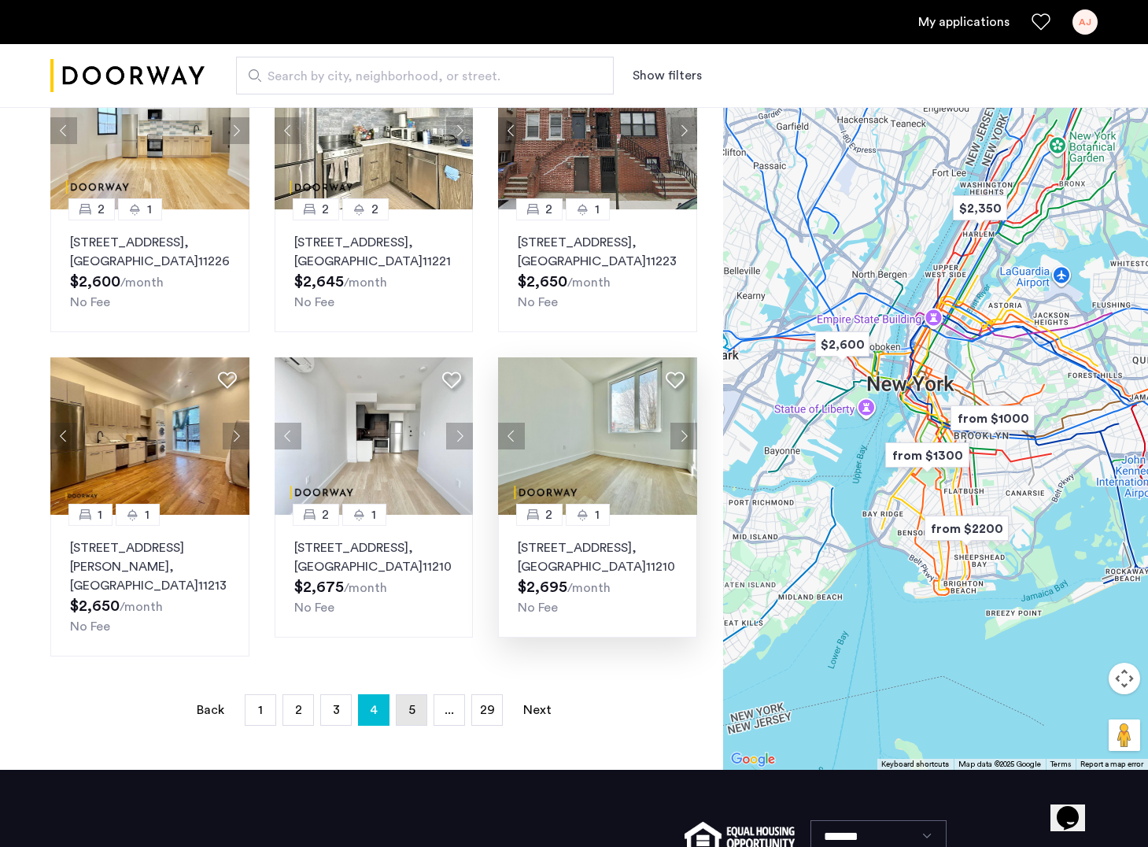
click at [422, 695] on link "page 5" at bounding box center [412, 710] width 30 height 30
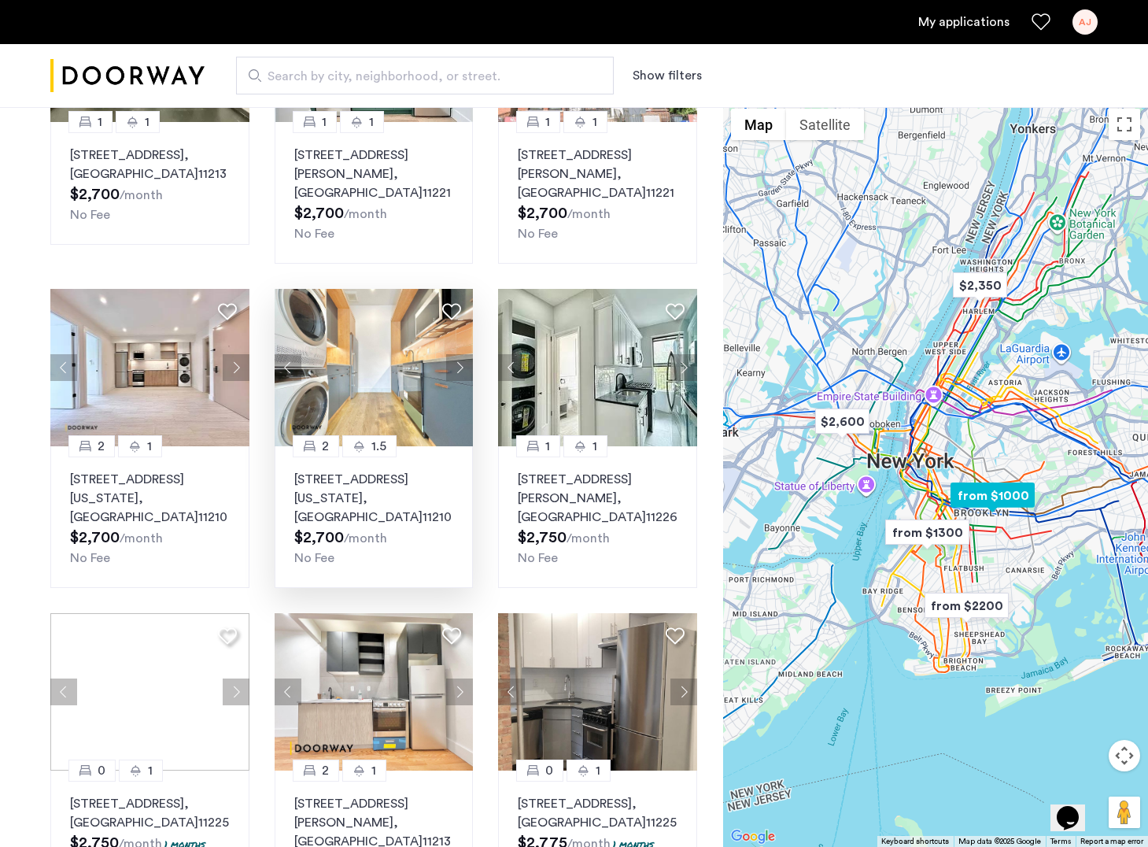
scroll to position [434, 0]
